Goal: Task Accomplishment & Management: Use online tool/utility

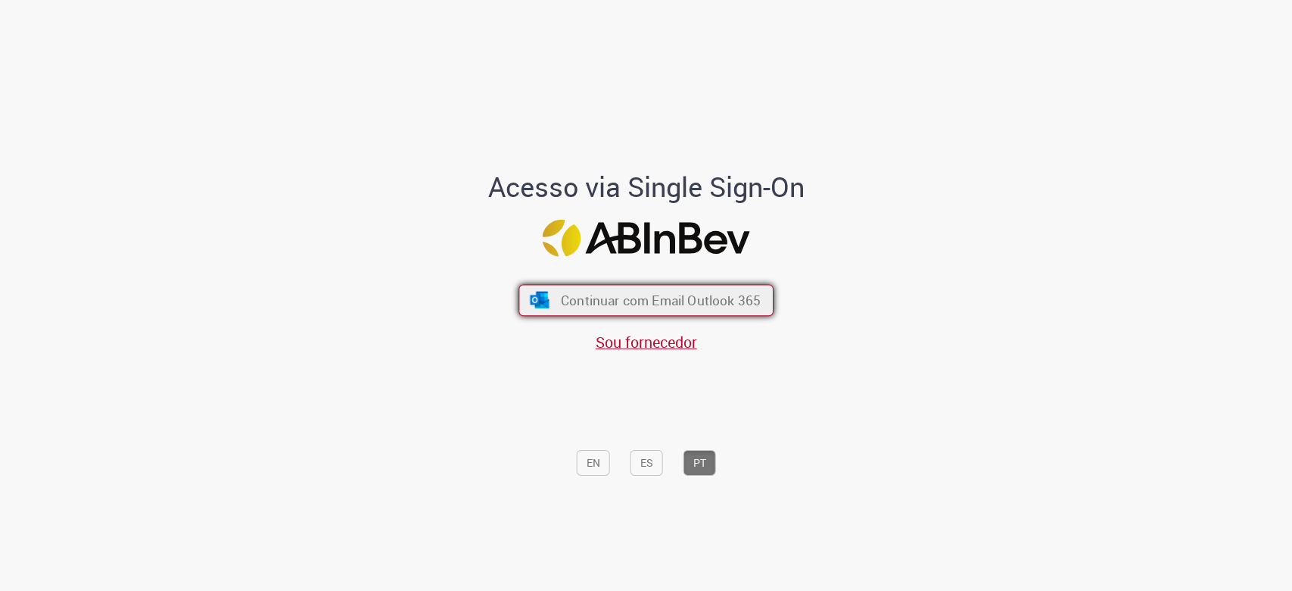
click at [553, 306] on button "Continuar com Email Outlook 365" at bounding box center [646, 300] width 255 height 32
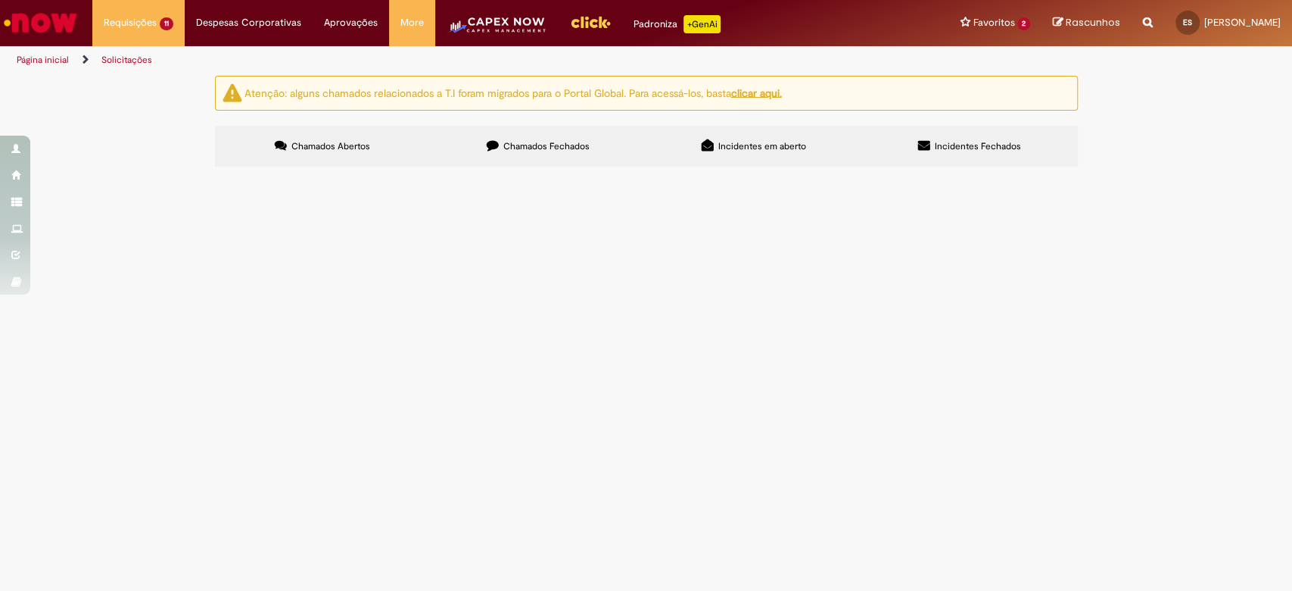
click at [0, 0] on span "Compra e negociação de Capex industrial e logístico" at bounding box center [0, 0] width 0 height 0
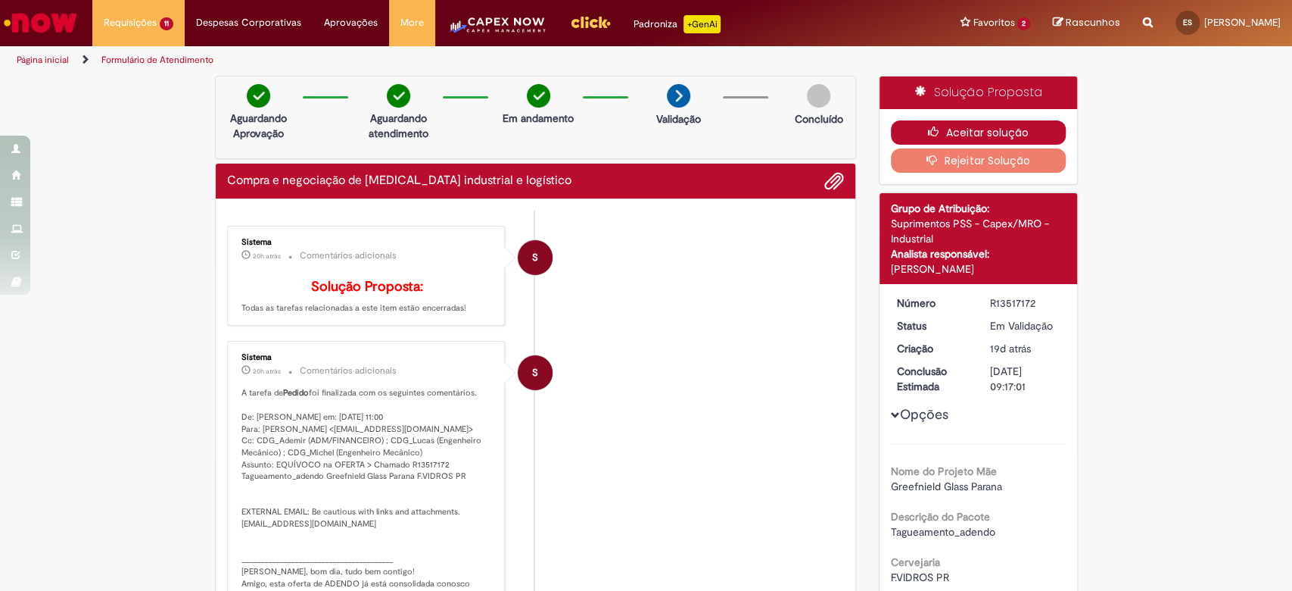
click at [966, 132] on button "Aceitar solução" at bounding box center [978, 132] width 175 height 24
